Goal: Task Accomplishment & Management: Manage account settings

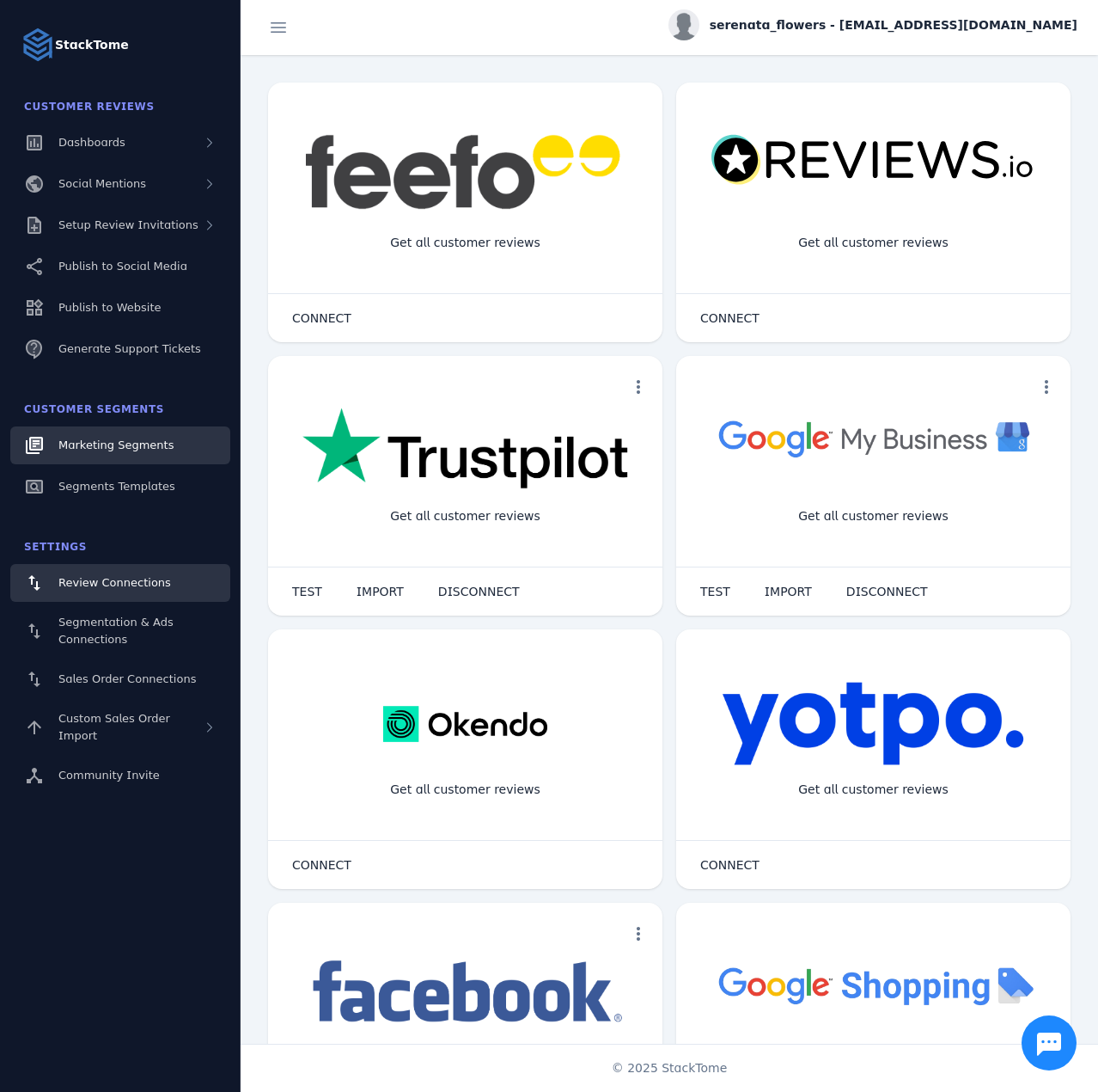
click at [109, 445] on span "Marketing Segments" at bounding box center [116, 445] width 116 height 13
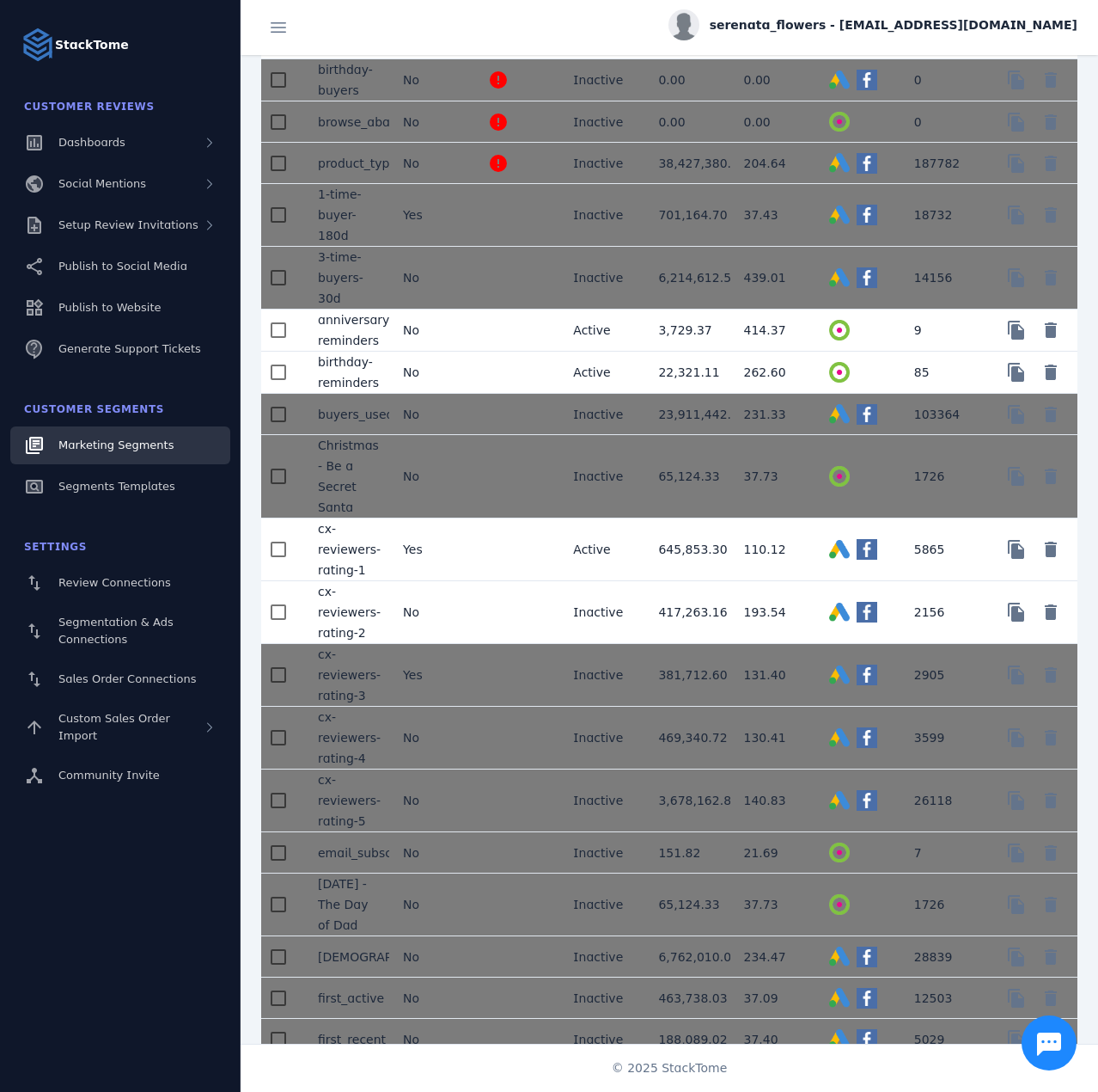
scroll to position [344, 0]
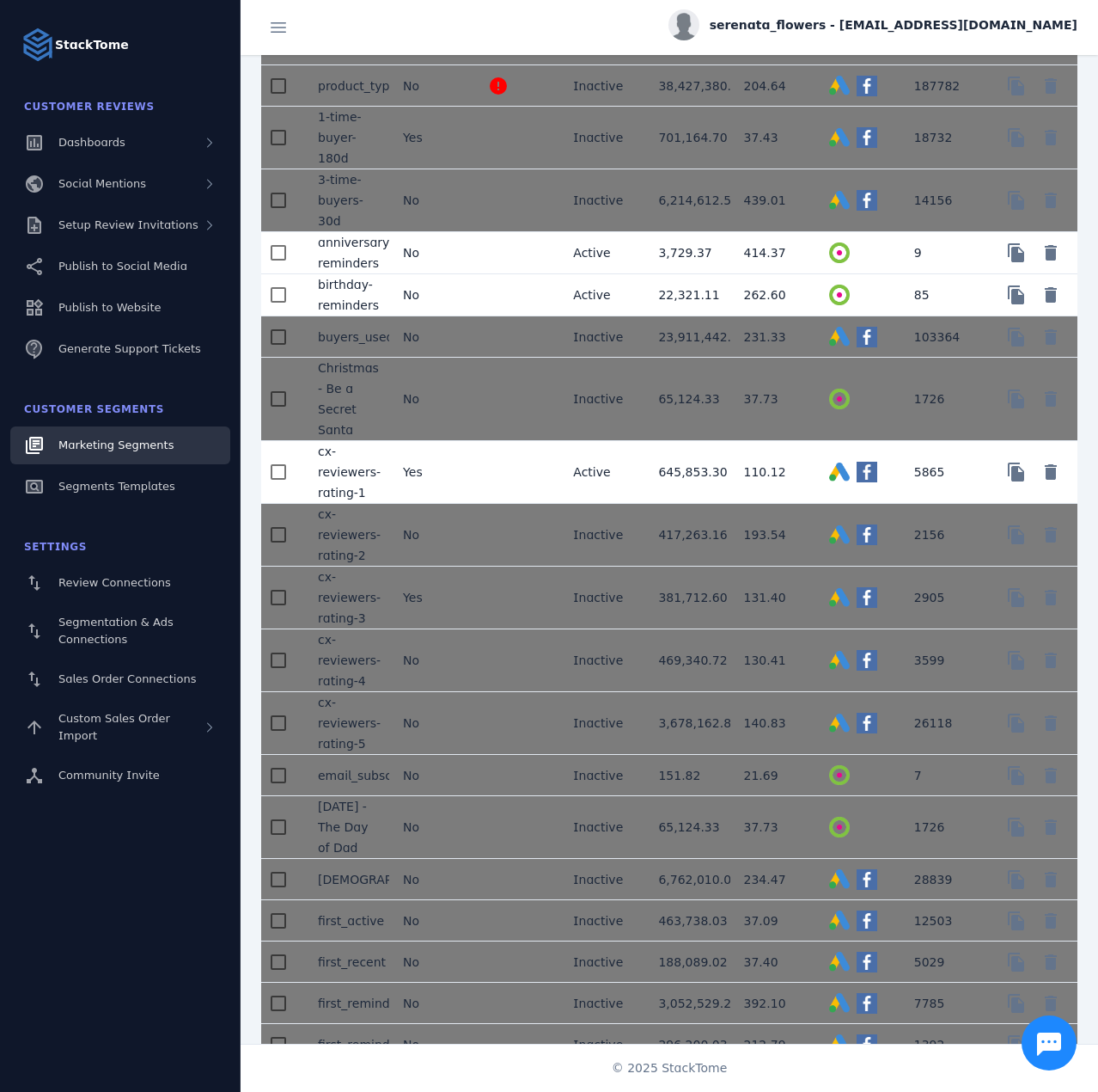
click at [481, 256] on mat-cell at bounding box center [517, 253] width 85 height 42
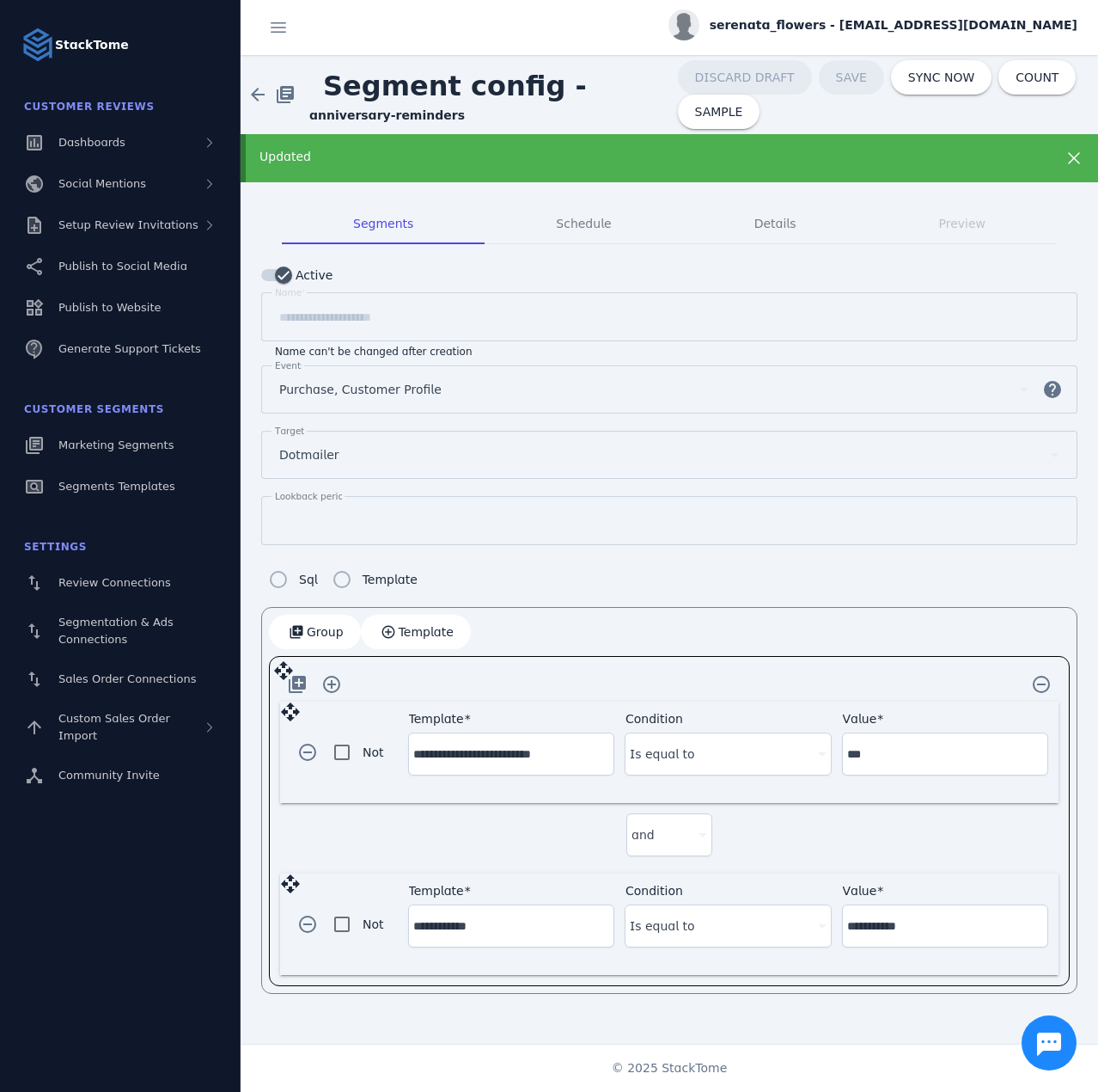
click at [876, 144] on div "Updated" at bounding box center [670, 158] width 858 height 48
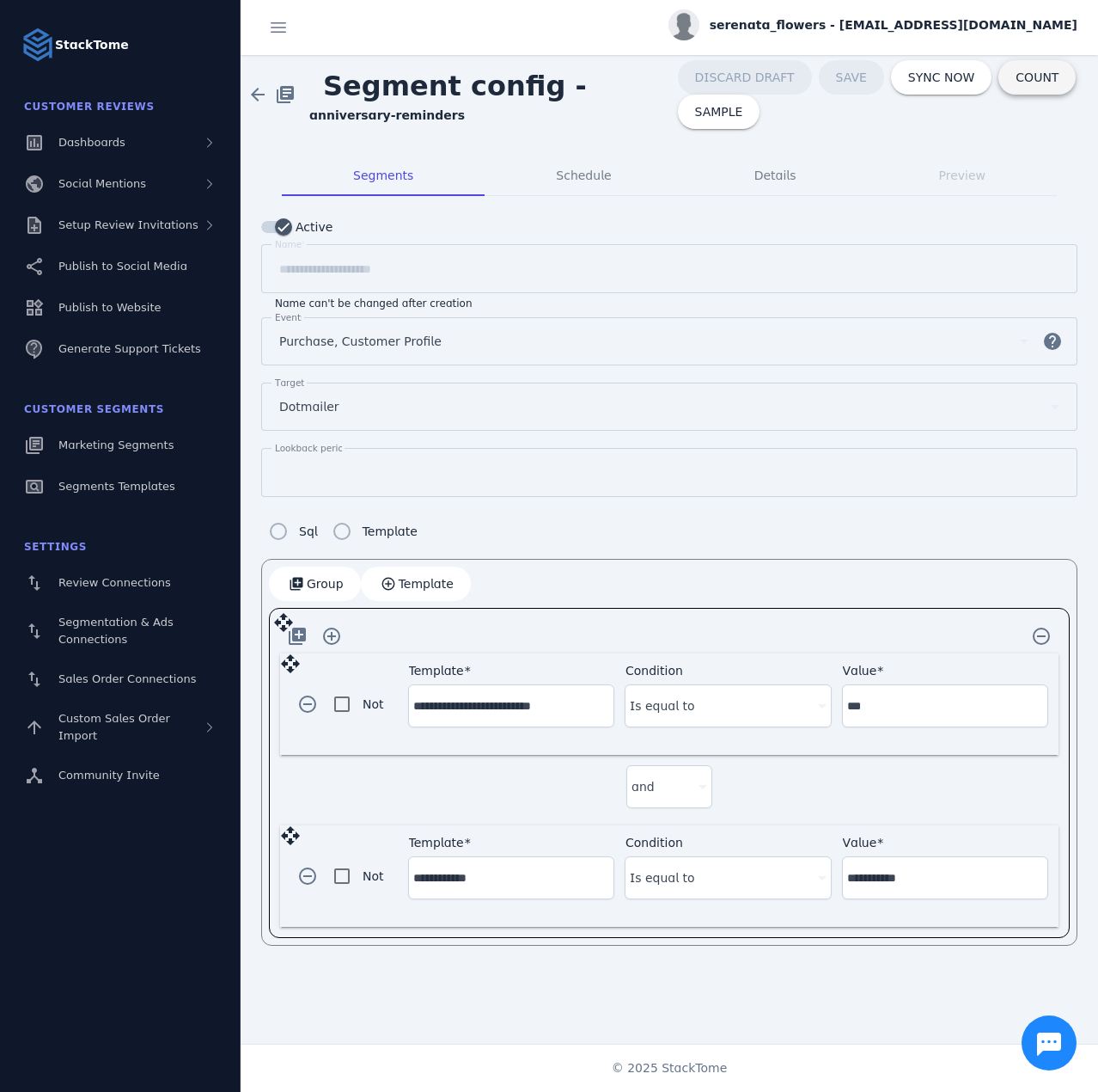
click at [999, 88] on span at bounding box center [1038, 77] width 77 height 41
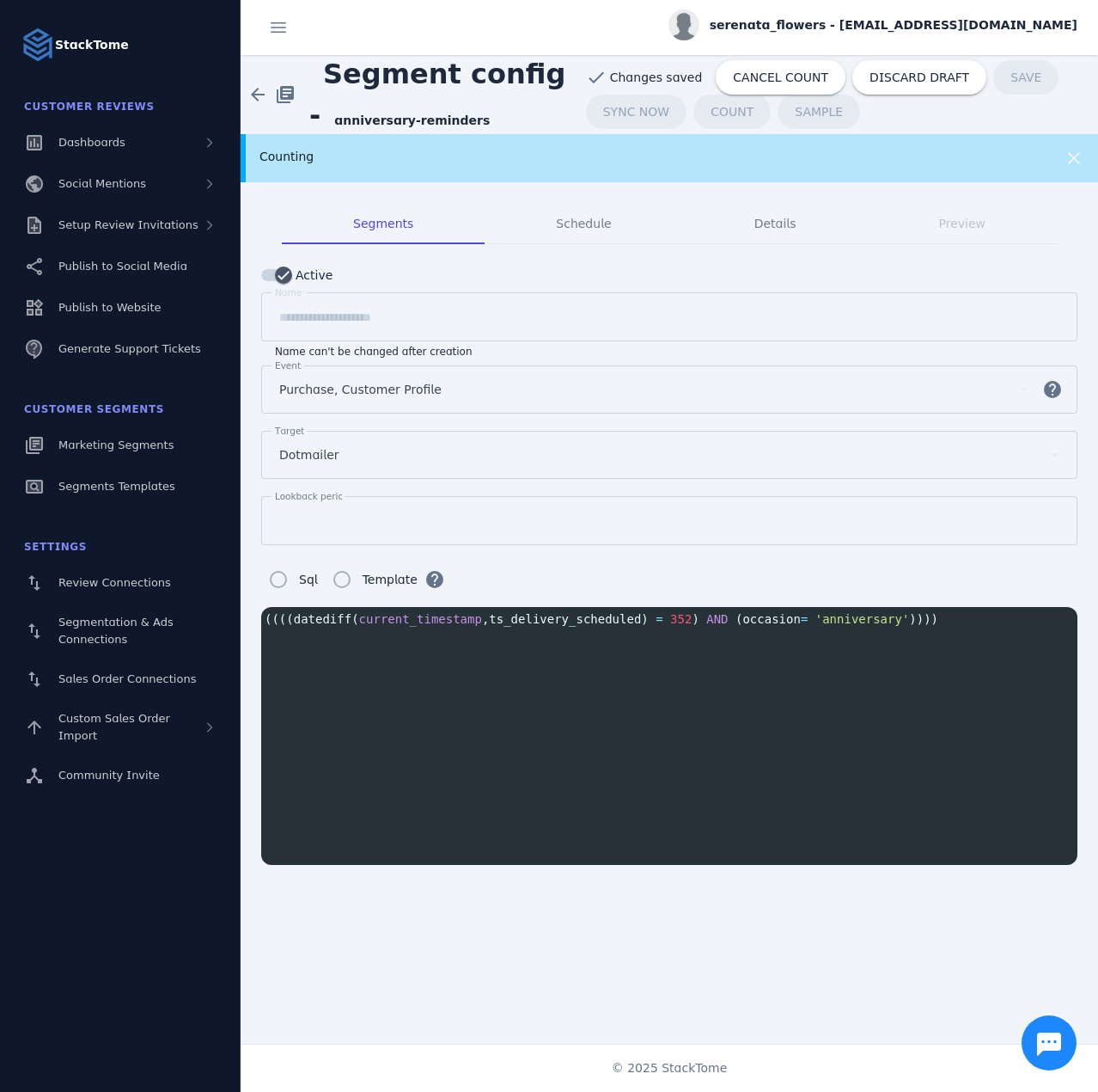
scroll to position [2, 0]
type textarea "**********"
drag, startPoint x: 289, startPoint y: 618, endPoint x: 665, endPoint y: 614, distance: 376.0
click at [665, 614] on span "(((( datediff ( current_timestamp , ts_delivery_scheduled ) = 352 ) AND ( occas…" at bounding box center [602, 619] width 674 height 14
click at [346, 626] on div "x (((( datediff ( current_timestamp , ts_delivery_scheduled ) = 352 ) AND ( occ…" at bounding box center [672, 619] width 823 height 25
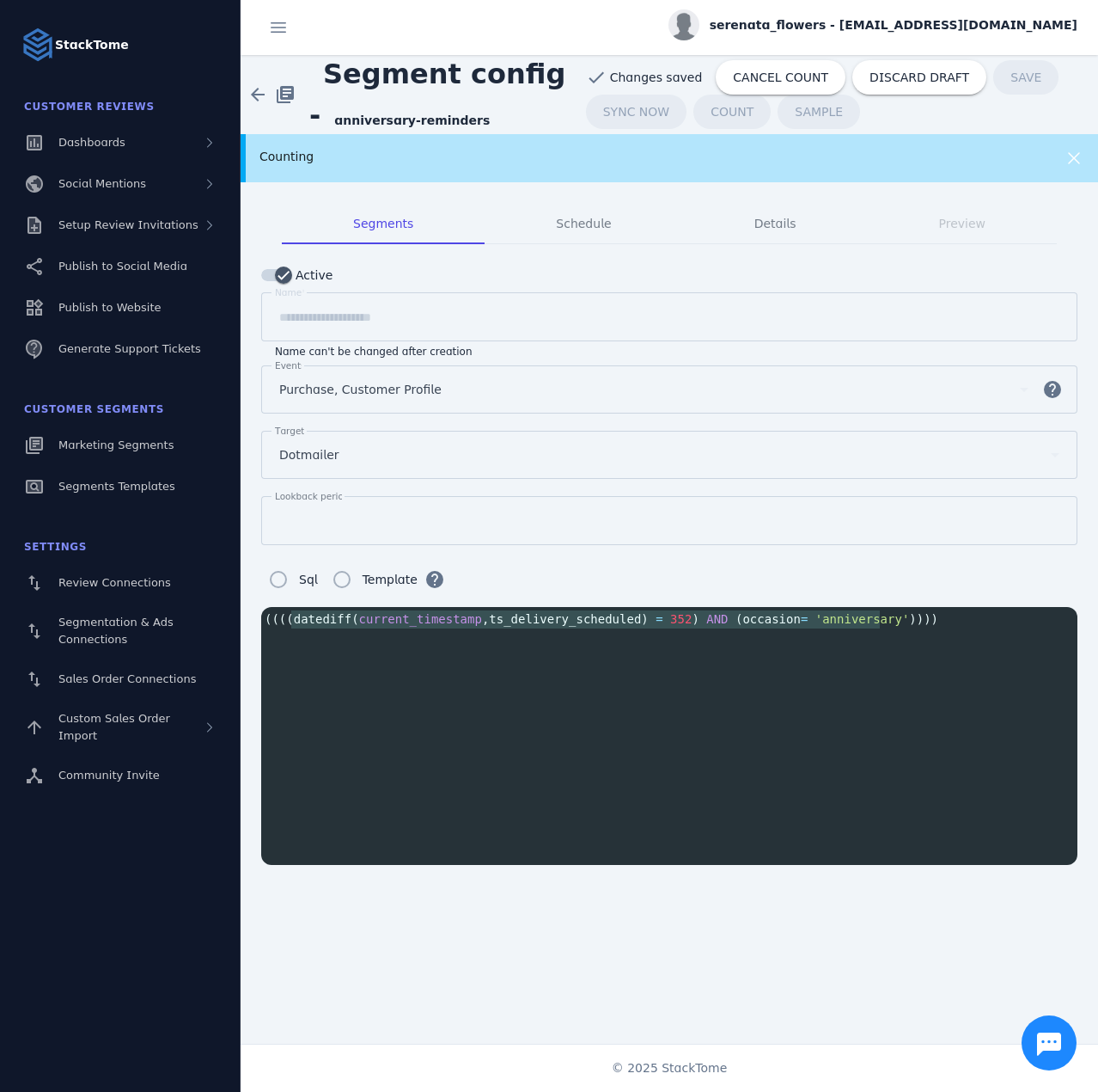
type textarea "**********"
drag, startPoint x: 292, startPoint y: 616, endPoint x: 876, endPoint y: 614, distance: 584.0
click at [876, 614] on span "(((( datediff ( current_timestamp , ts_delivery_scheduled ) = 352 ) AND ( occas…" at bounding box center [602, 619] width 674 height 14
click at [869, 74] on span "DISCARD DRAFT" at bounding box center [919, 77] width 100 height 12
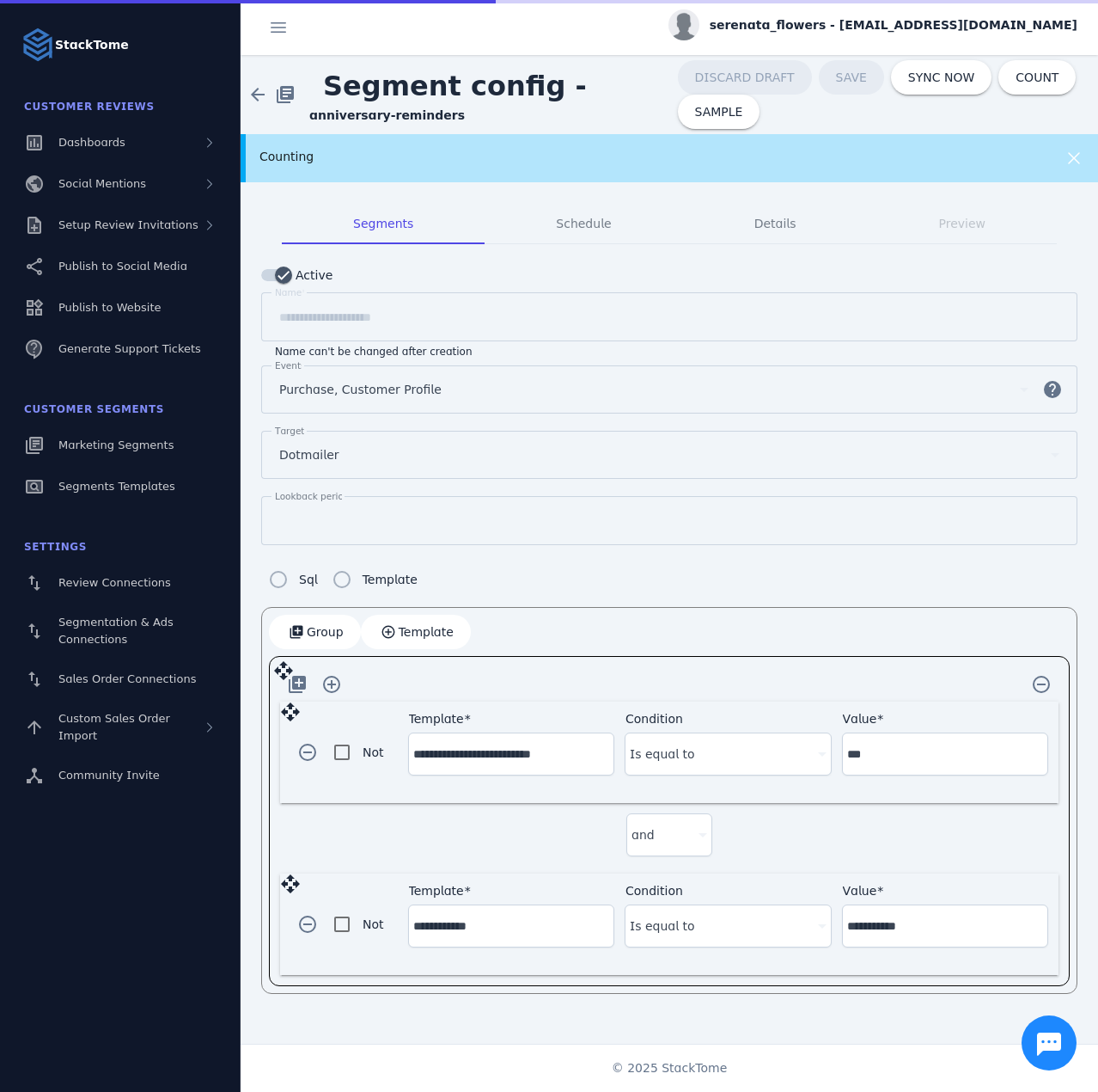
click at [878, 30] on span "serenata_flowers - [EMAIL_ADDRESS][DOMAIN_NAME]" at bounding box center [894, 25] width 368 height 18
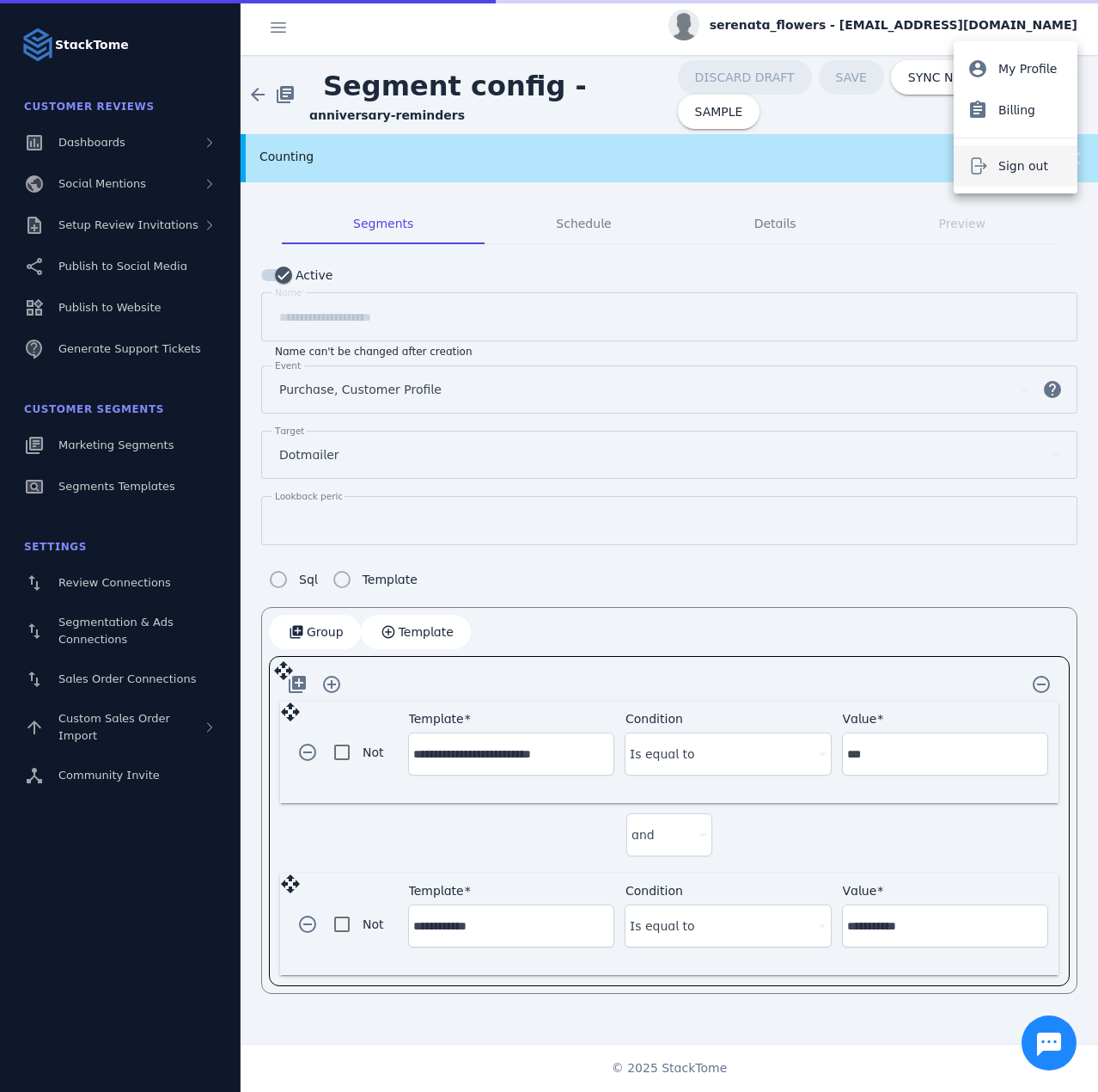
click at [984, 163] on icon at bounding box center [978, 166] width 21 height 21
